Goal: Information Seeking & Learning: Learn about a topic

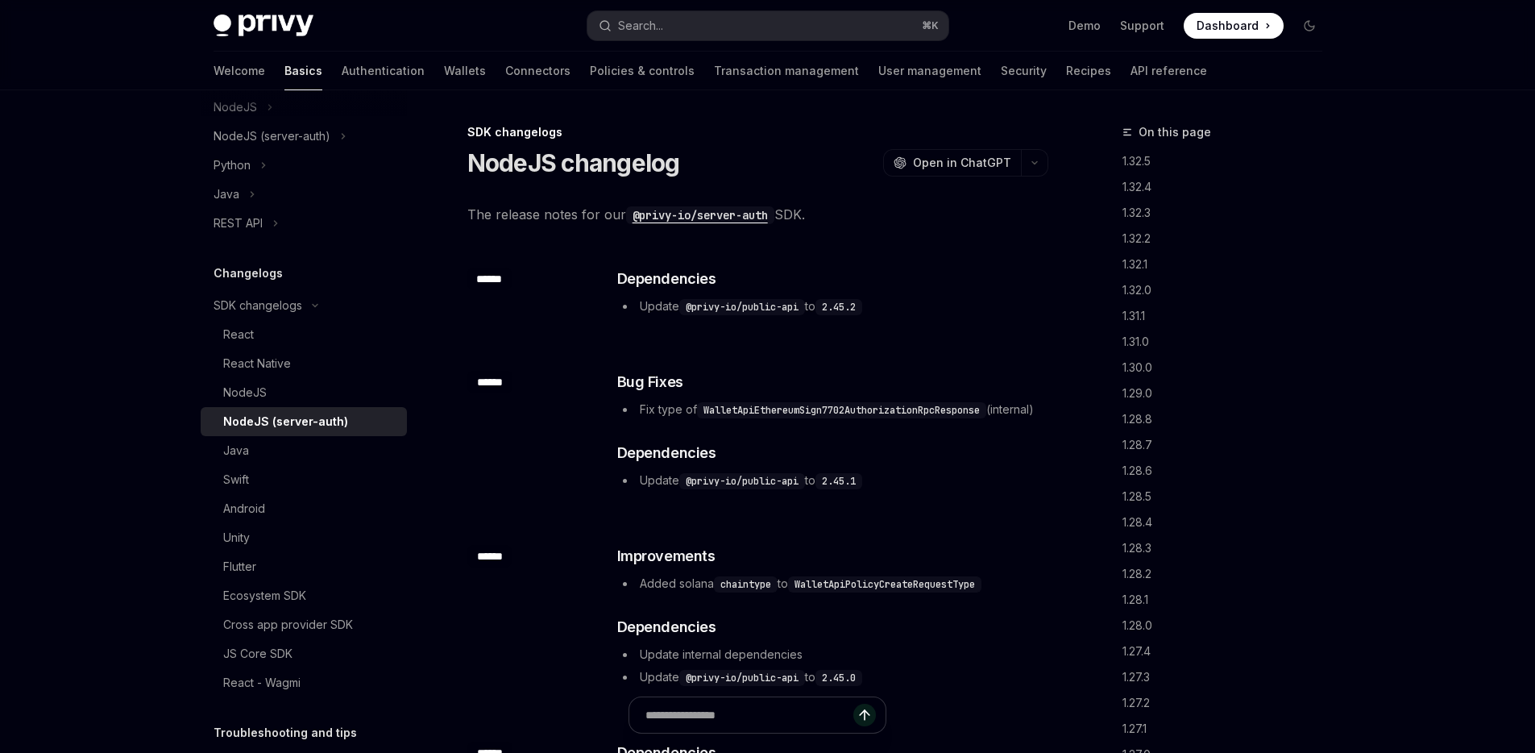
scroll to position [157, 0]
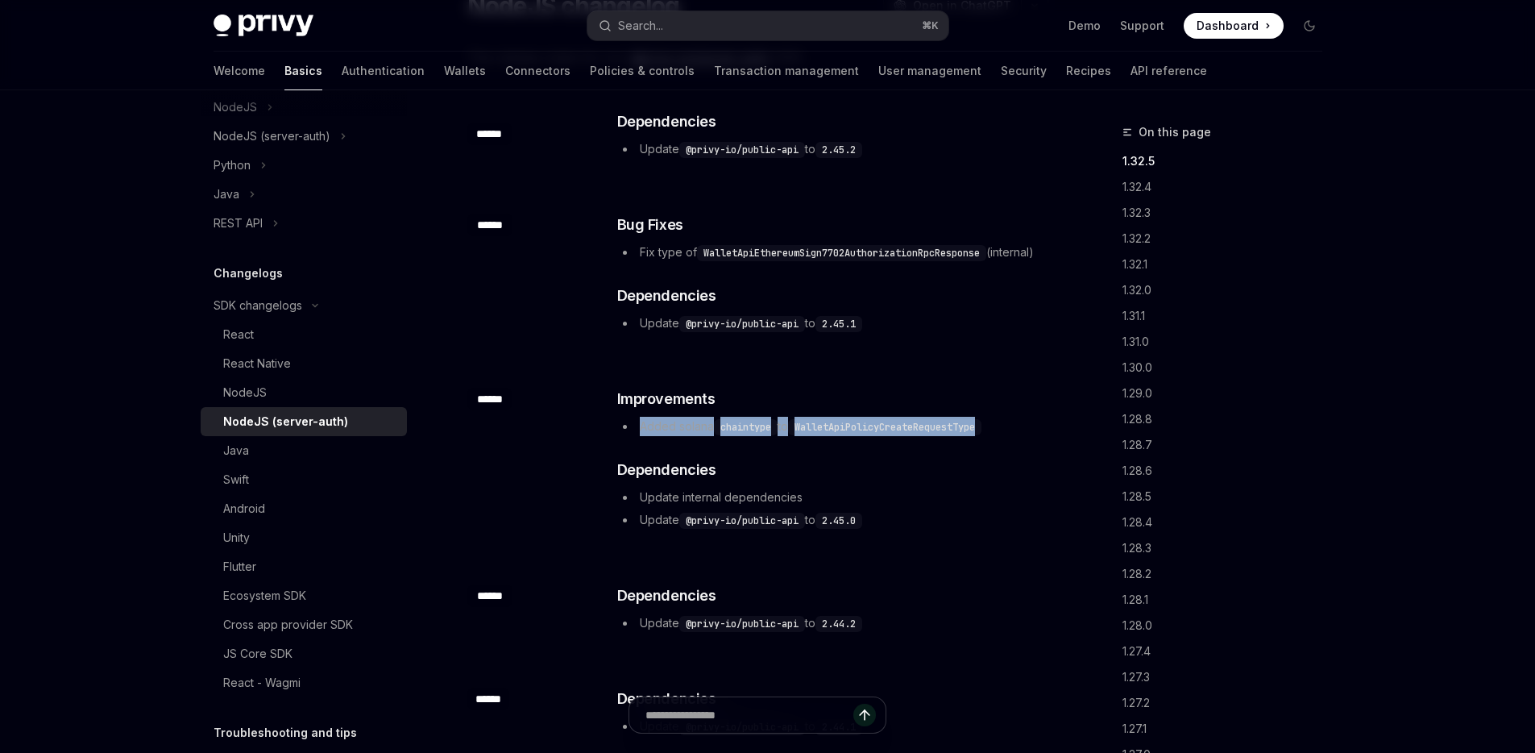
drag, startPoint x: 1027, startPoint y: 446, endPoint x: 616, endPoint y: 450, distance: 411.0
click at [616, 450] on div "​ Improvements Added solana chaintype to WalletApiPolicyCreateRequestType ​ Dep…" at bounding box center [832, 460] width 433 height 145
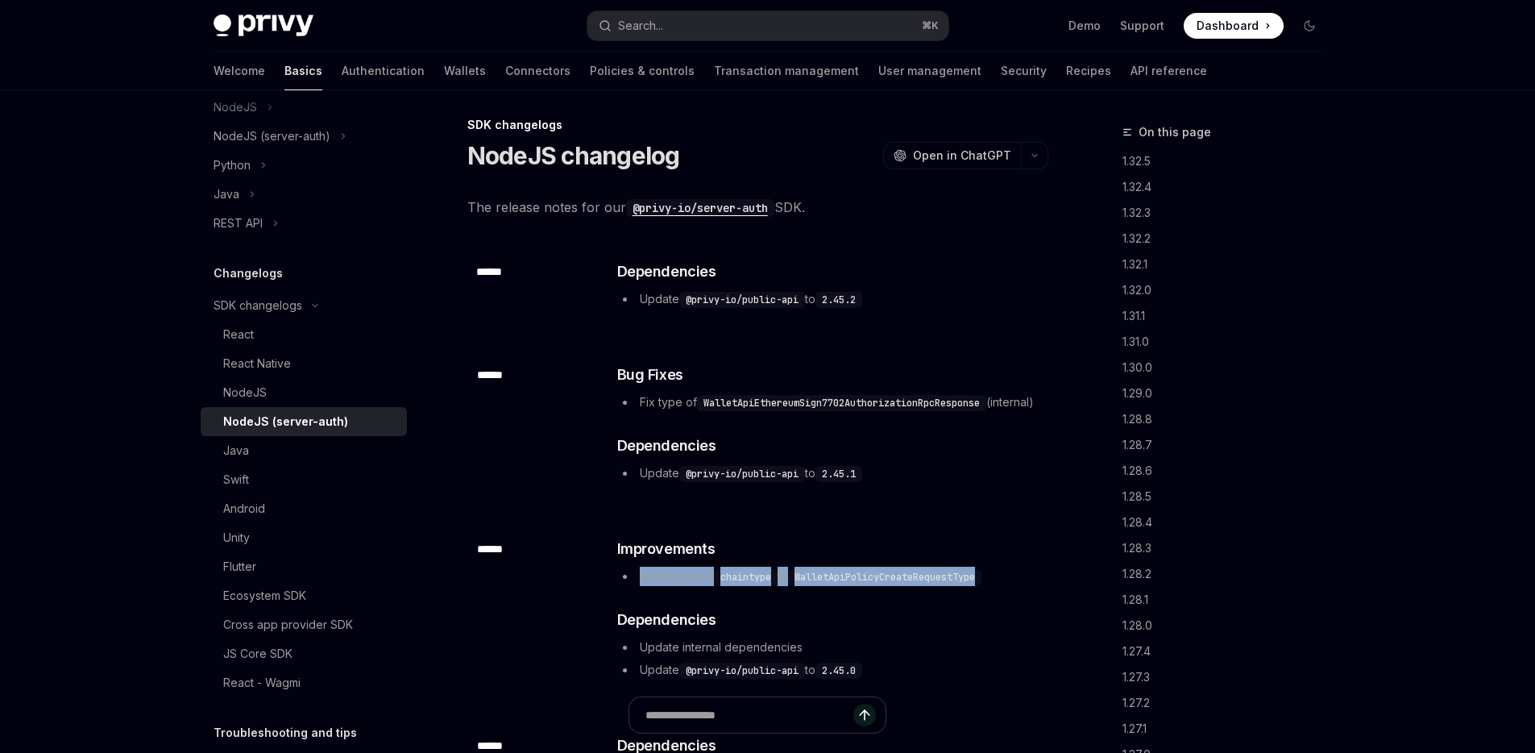
scroll to position [0, 0]
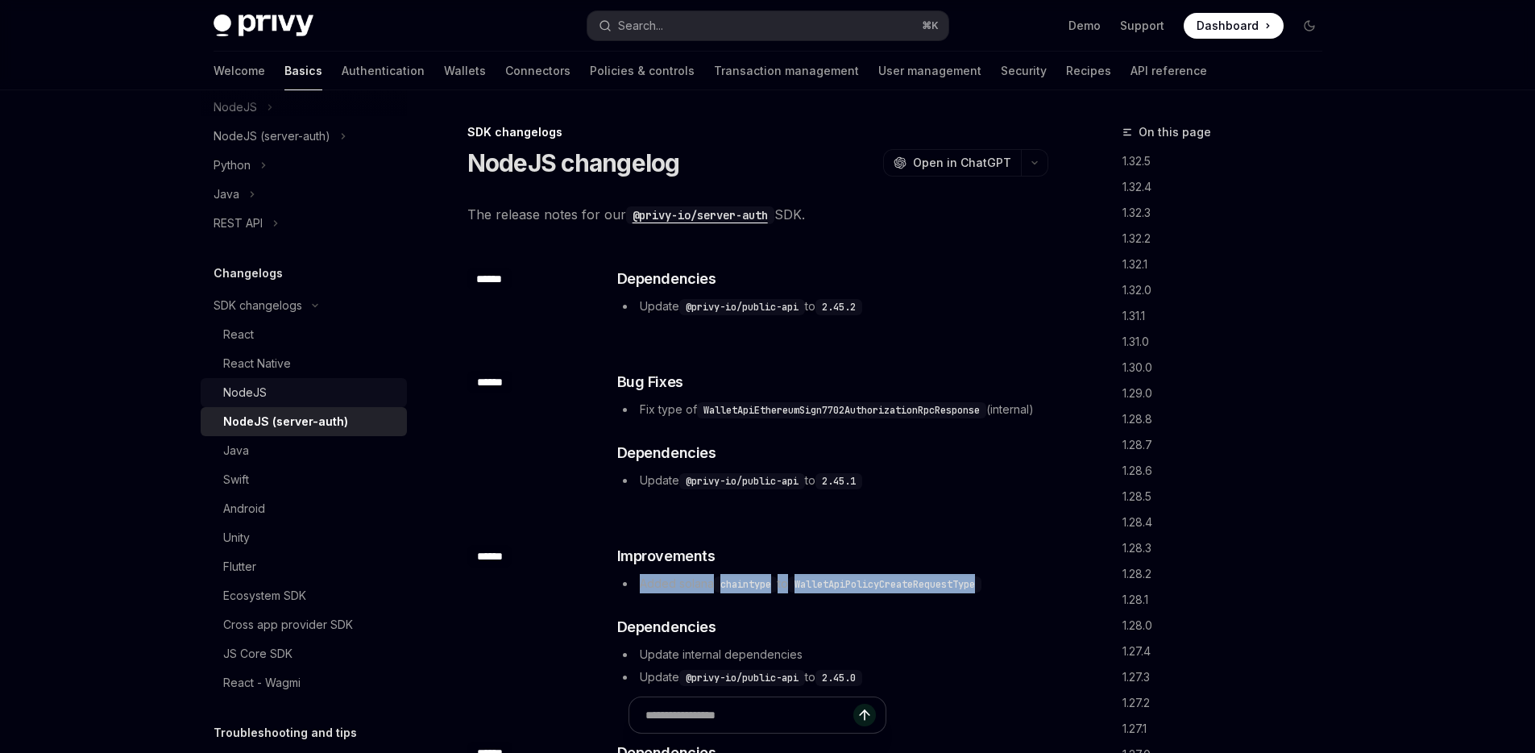
click at [273, 400] on div "NodeJS" at bounding box center [310, 392] width 174 height 19
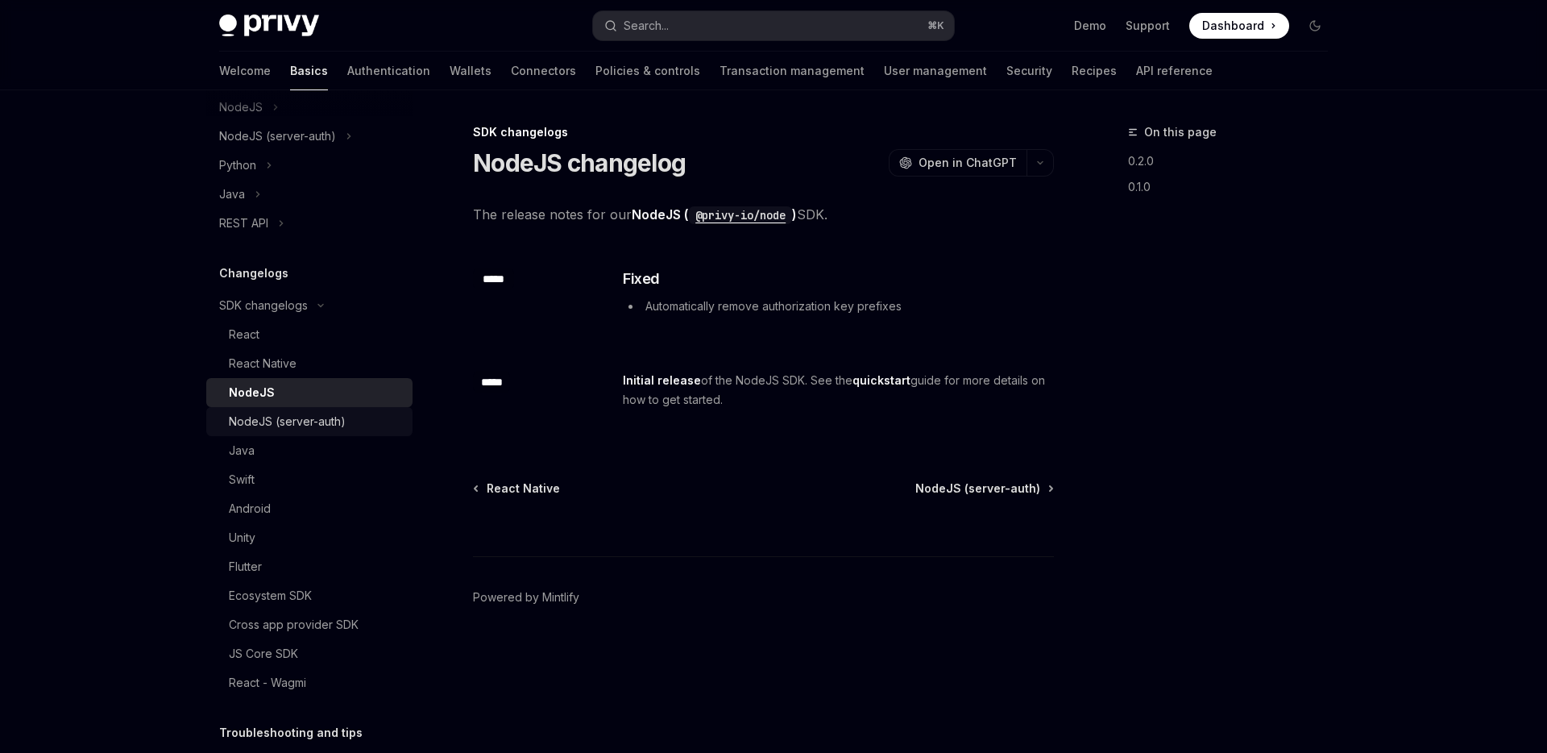
click at [259, 425] on div "NodeJS (server-auth)" at bounding box center [287, 421] width 117 height 19
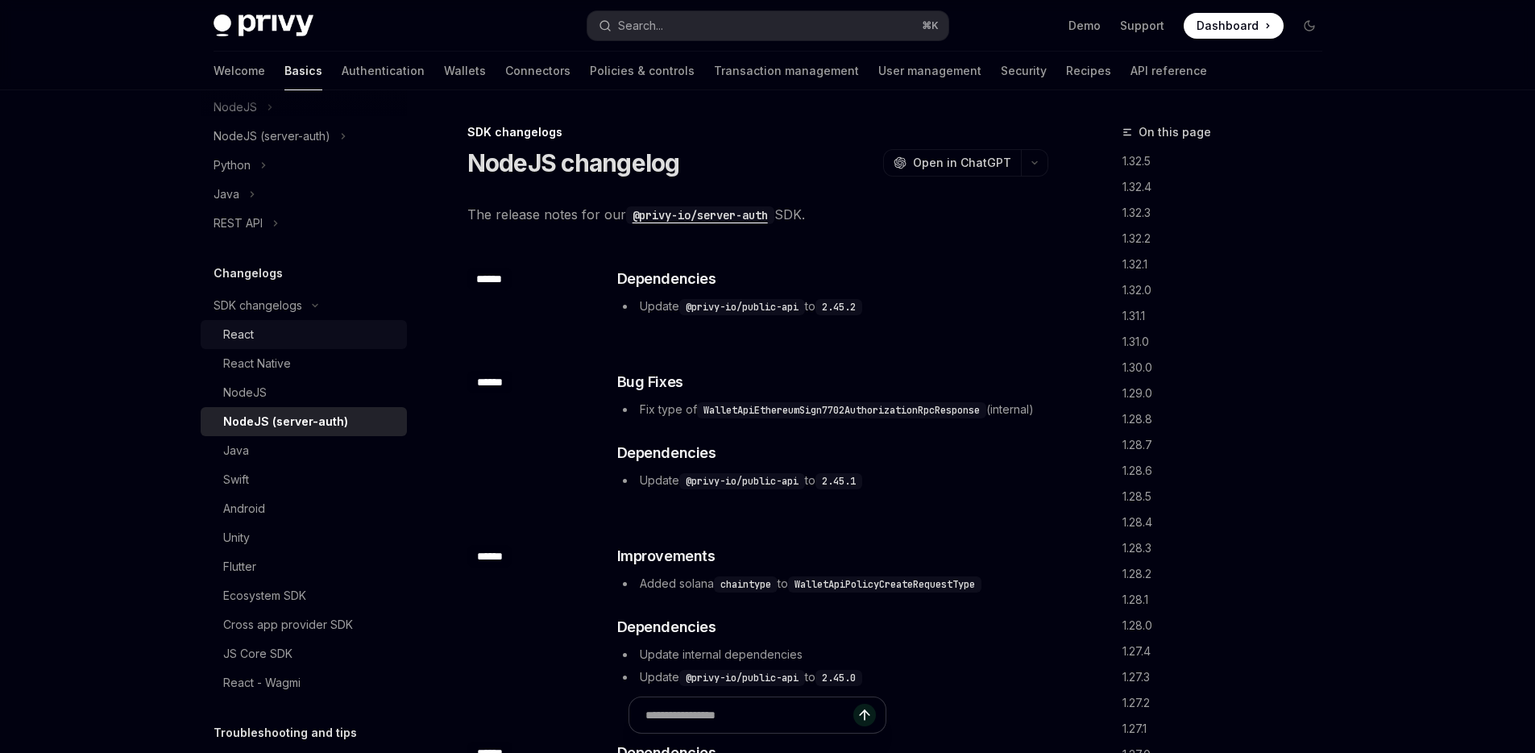
click at [331, 326] on div "React" at bounding box center [310, 334] width 174 height 19
type textarea "*"
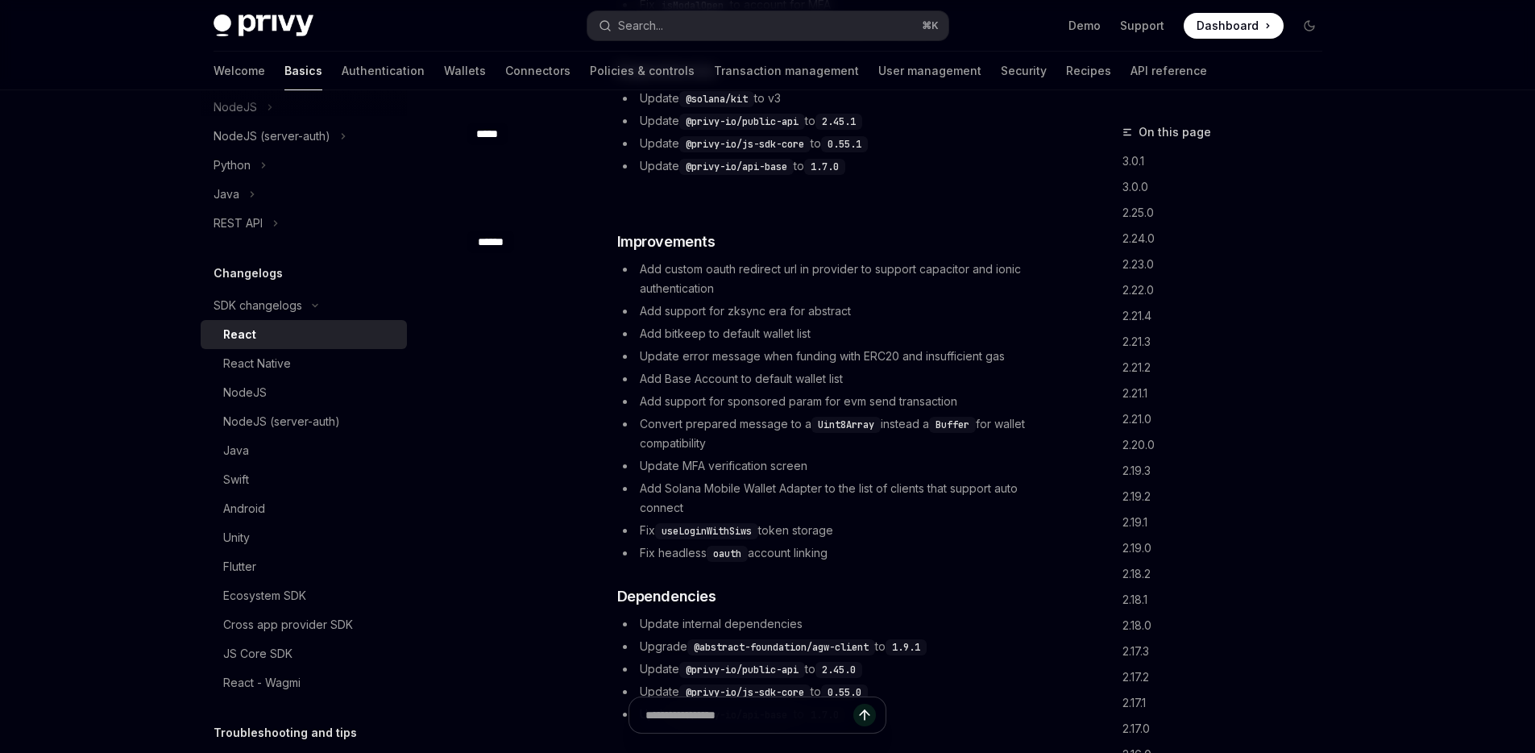
scroll to position [2096, 0]
